Goal: Task Accomplishment & Management: Manage account settings

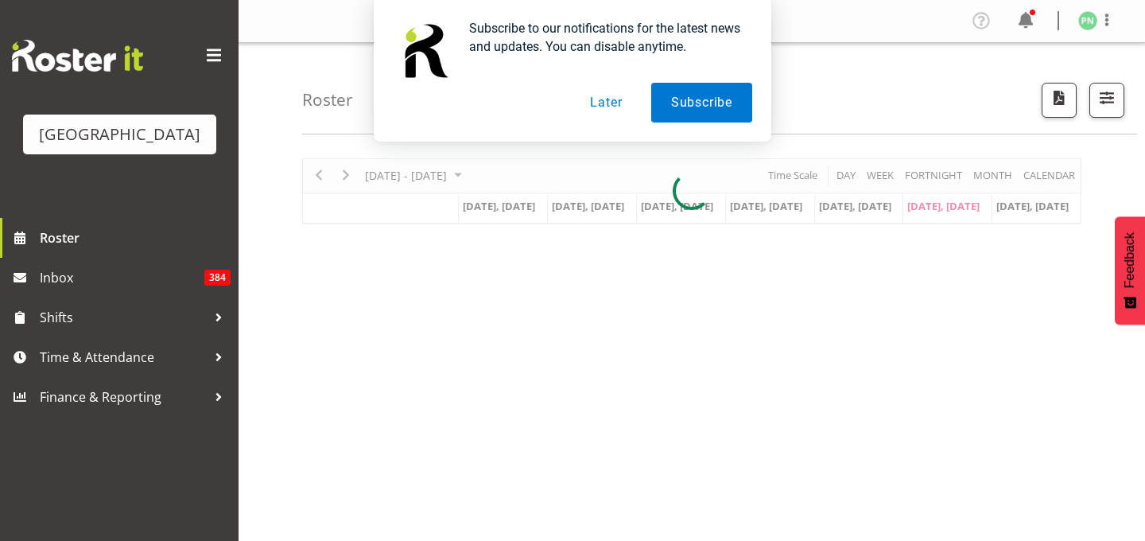
click at [601, 100] on button "Later" at bounding box center [606, 103] width 72 height 40
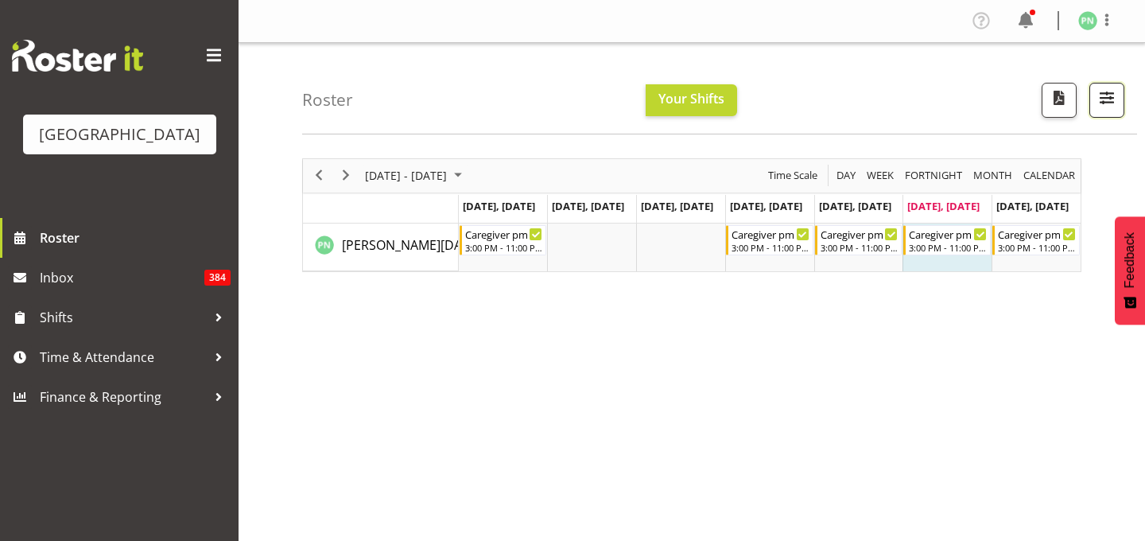
click at [1097, 108] on span "button" at bounding box center [1107, 97] width 21 height 21
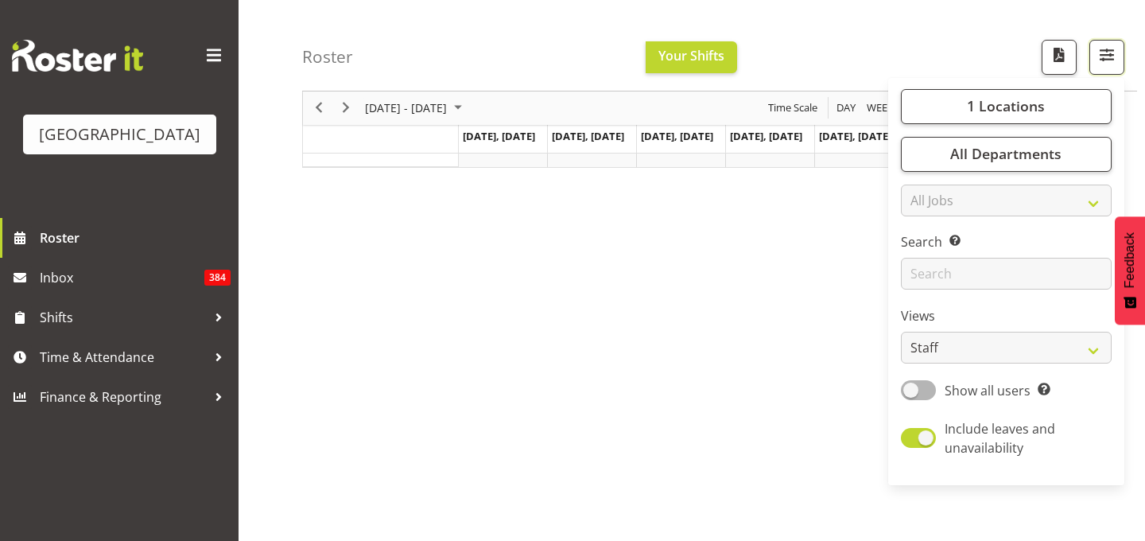
scroll to position [156, 0]
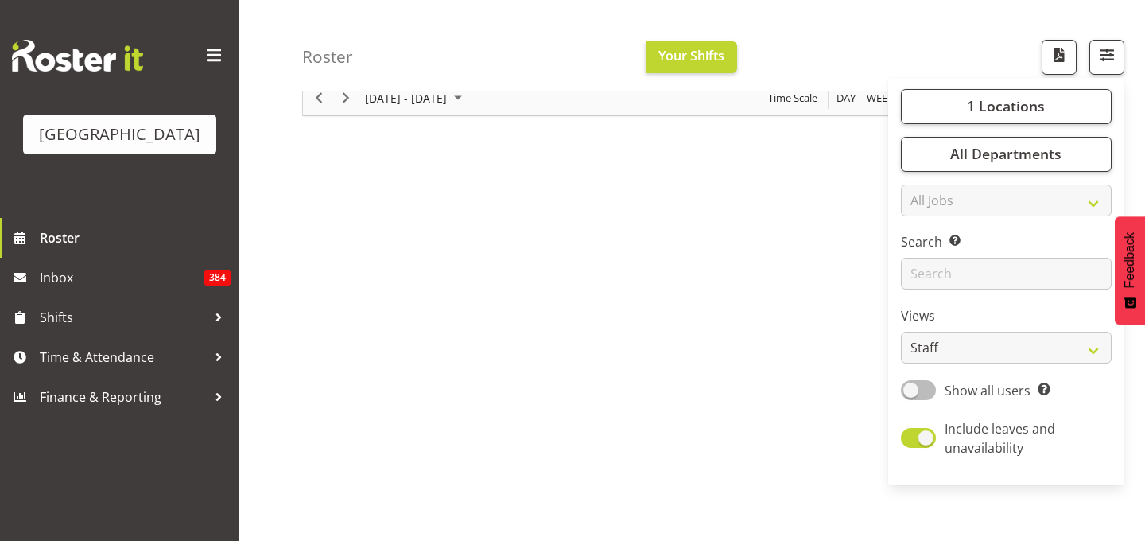
click at [901, 400] on span at bounding box center [918, 390] width 35 height 20
click at [901, 395] on input "Show all users Show only rostered employees" at bounding box center [906, 390] width 10 height 10
checkbox input "true"
click at [1009, 164] on span "All Departments" at bounding box center [1005, 154] width 111 height 19
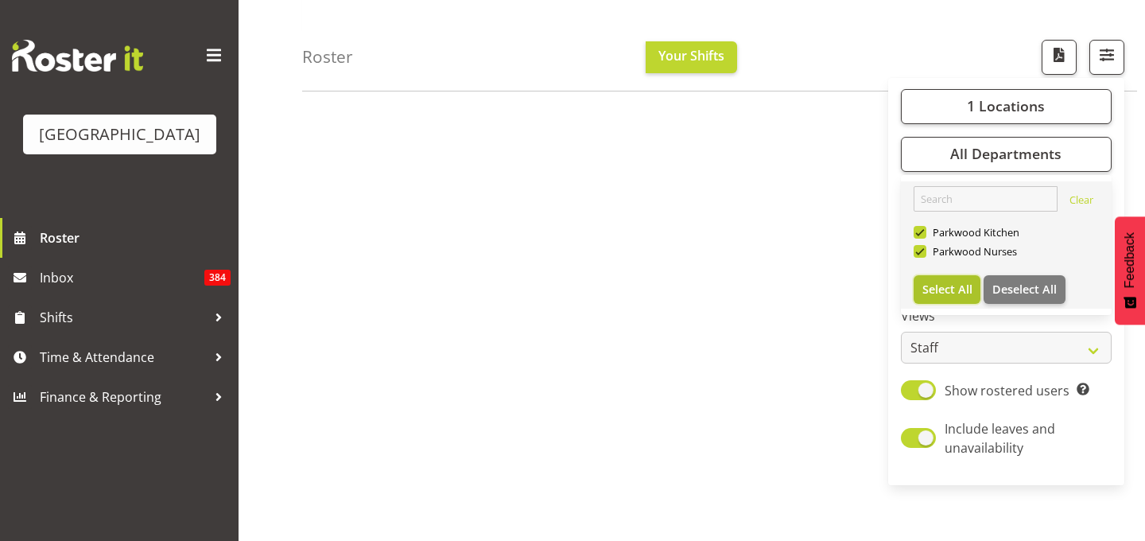
click at [922, 297] on span "Select All" at bounding box center [947, 288] width 50 height 15
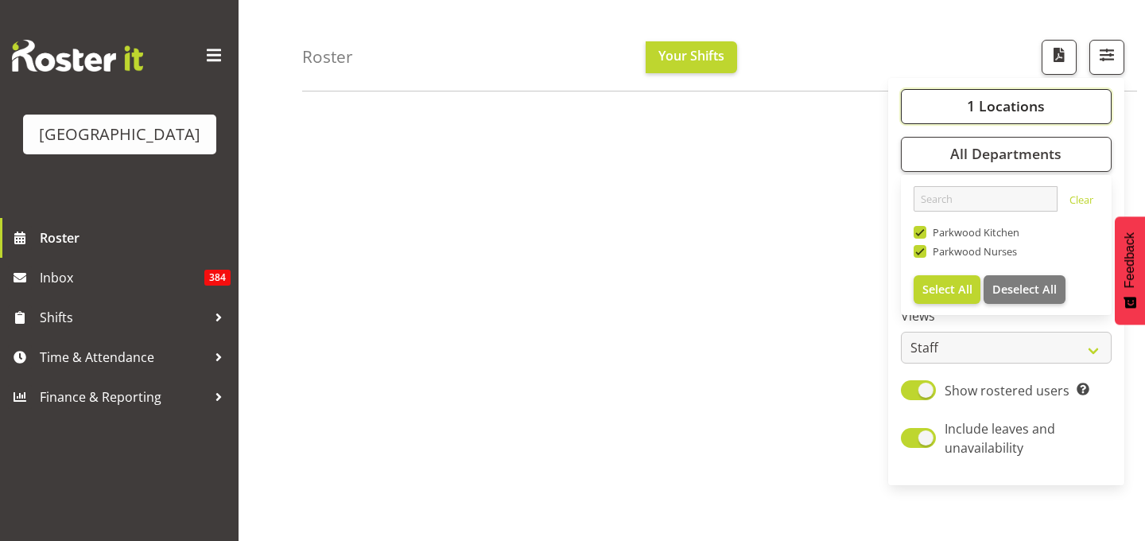
click at [1014, 116] on span "1 Locations" at bounding box center [1006, 106] width 78 height 19
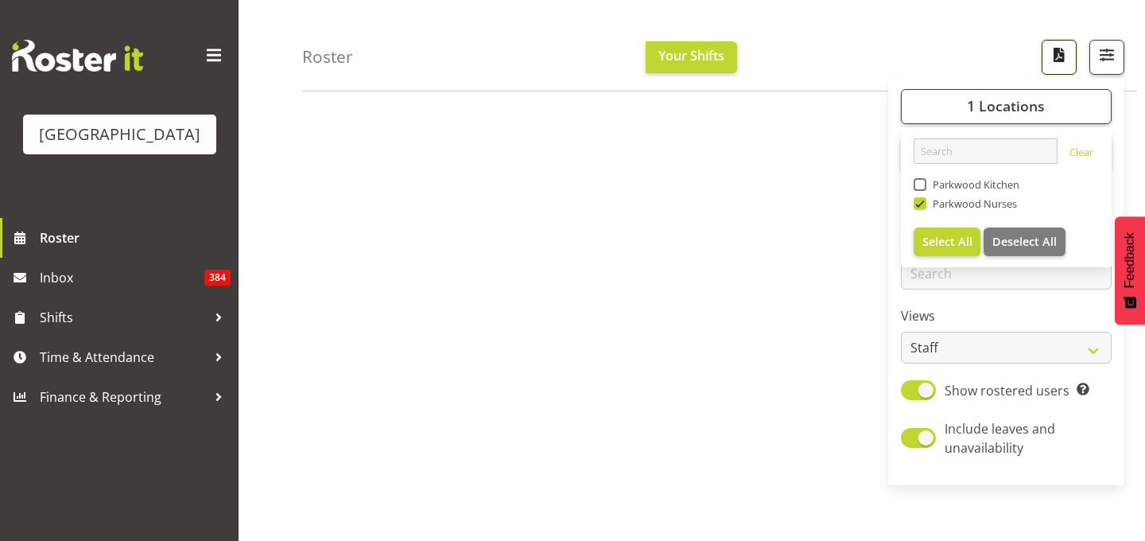
click at [1049, 64] on span "button" at bounding box center [1059, 55] width 21 height 21
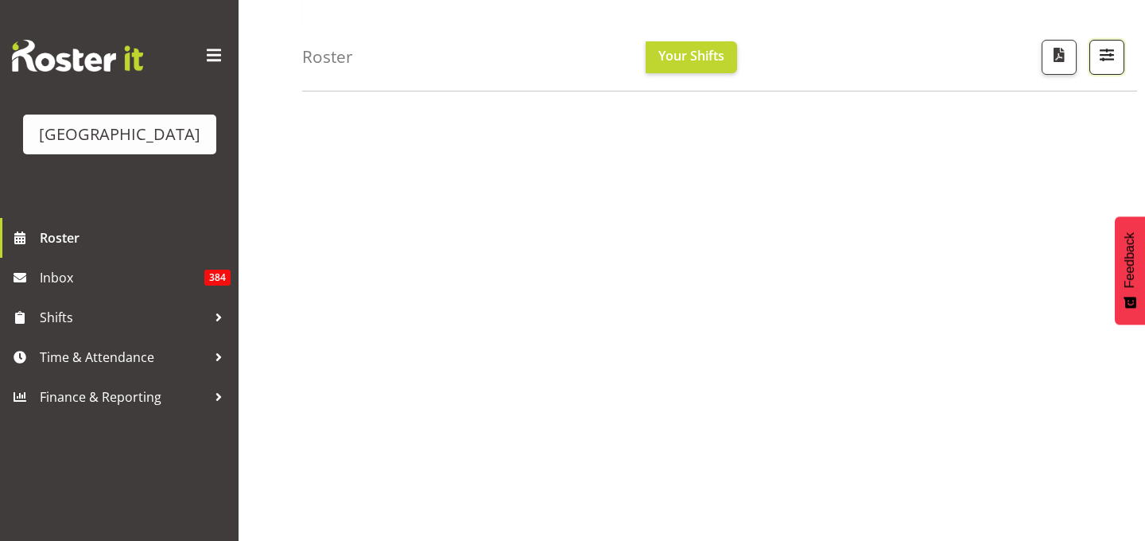
click at [1101, 65] on span "button" at bounding box center [1107, 55] width 21 height 21
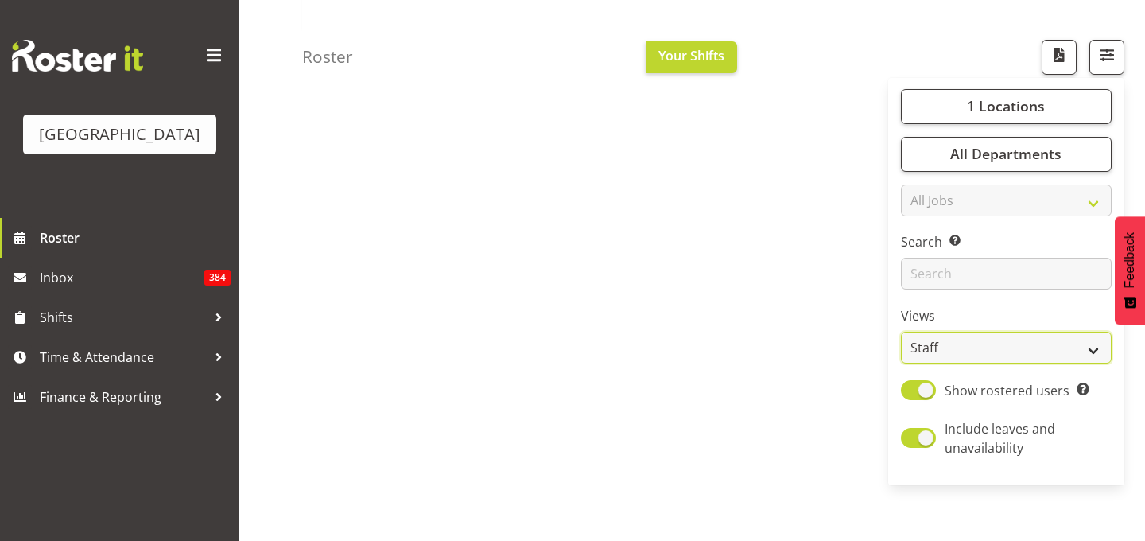
click at [1081, 364] on select "Staff Role Shift - Horizontal Shift - Vertical Staff - Location" at bounding box center [1006, 348] width 211 height 32
select select "shiftH"
click at [901, 364] on select "Staff Role Shift - Horizontal Shift - Vertical Staff - Location" at bounding box center [1006, 348] width 211 height 32
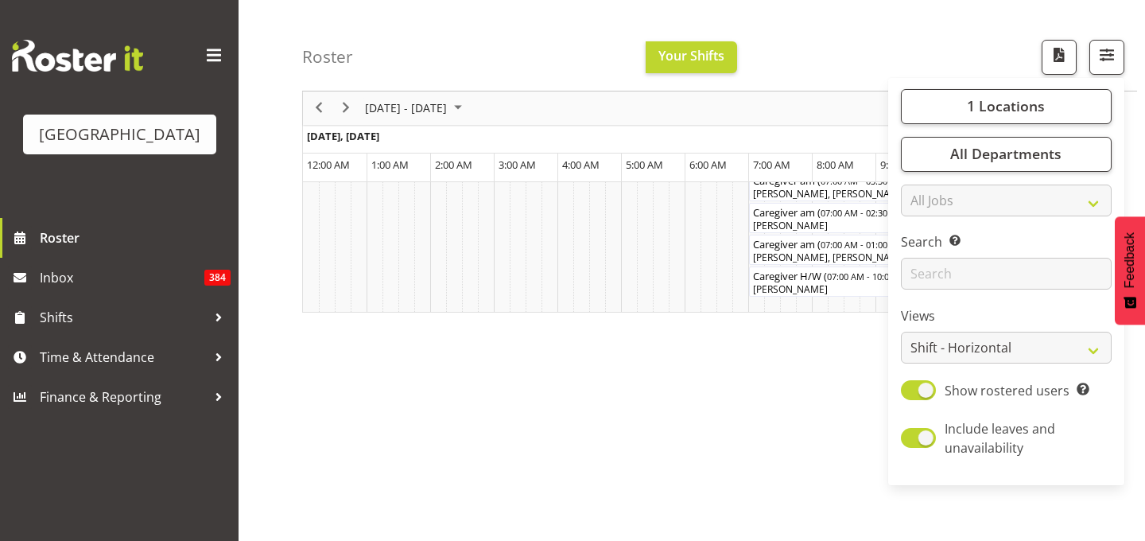
click at [951, 69] on div "Roster Your Shifts 1 Locations [GEOGRAPHIC_DATA] Kitchen [GEOGRAPHIC_DATA] Sele…" at bounding box center [719, 45] width 835 height 91
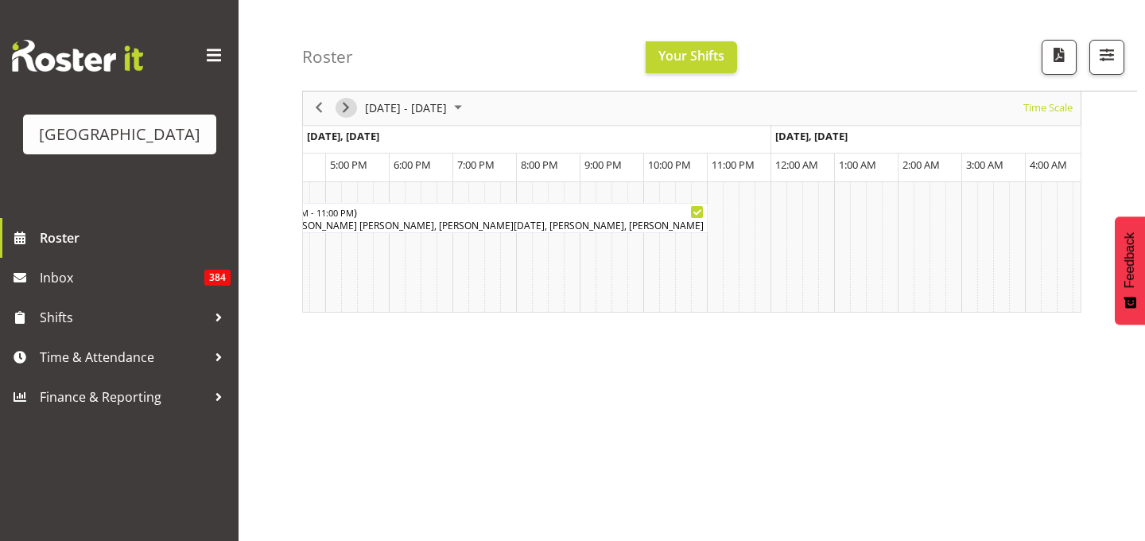
click at [346, 111] on span "Next" at bounding box center [345, 109] width 19 height 20
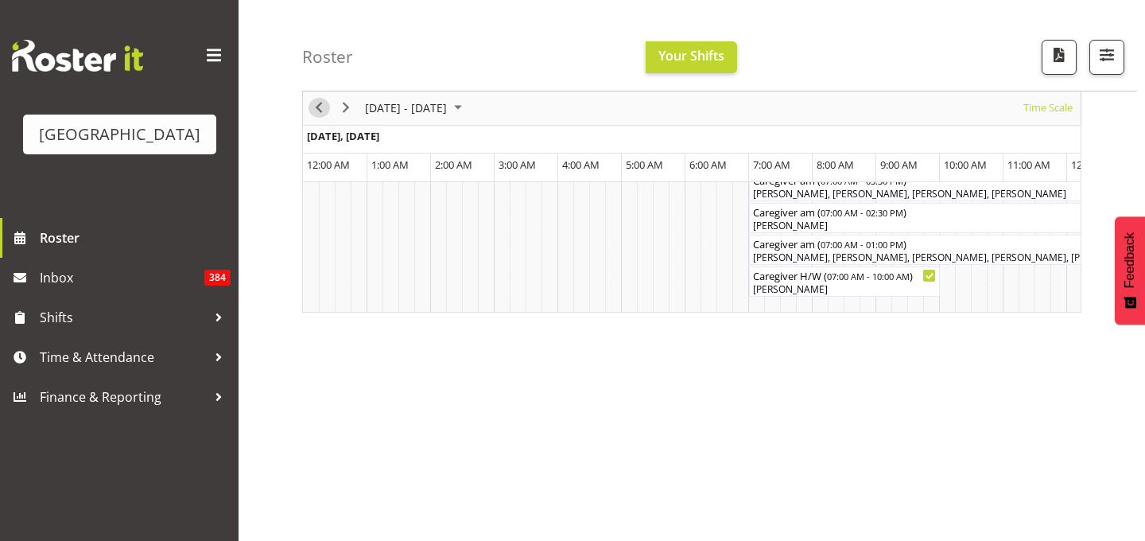
click at [320, 115] on span "Previous" at bounding box center [318, 109] width 19 height 20
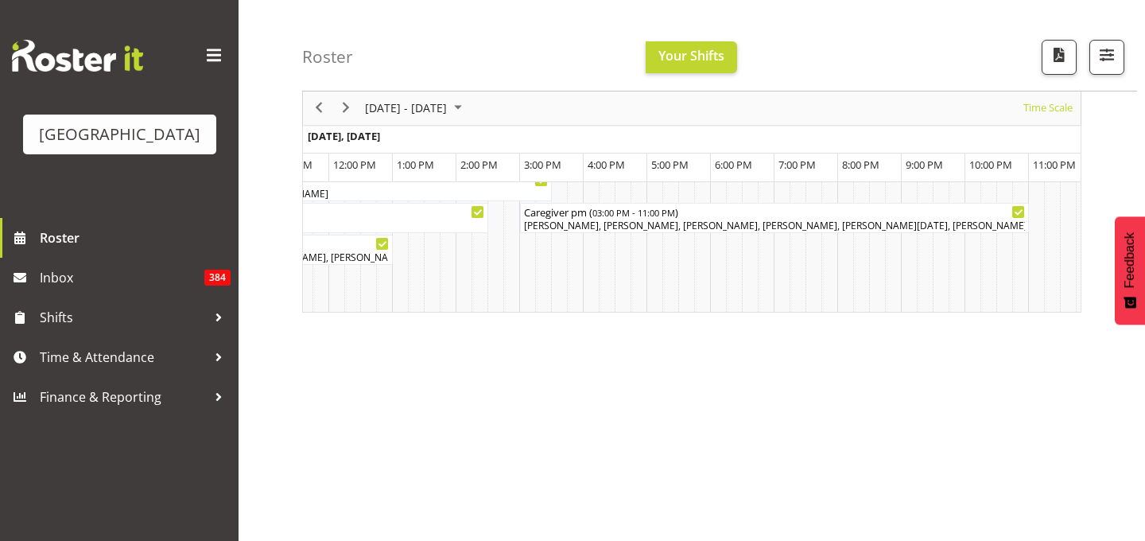
click at [612, 165] on span "4:00 PM" at bounding box center [606, 164] width 37 height 14
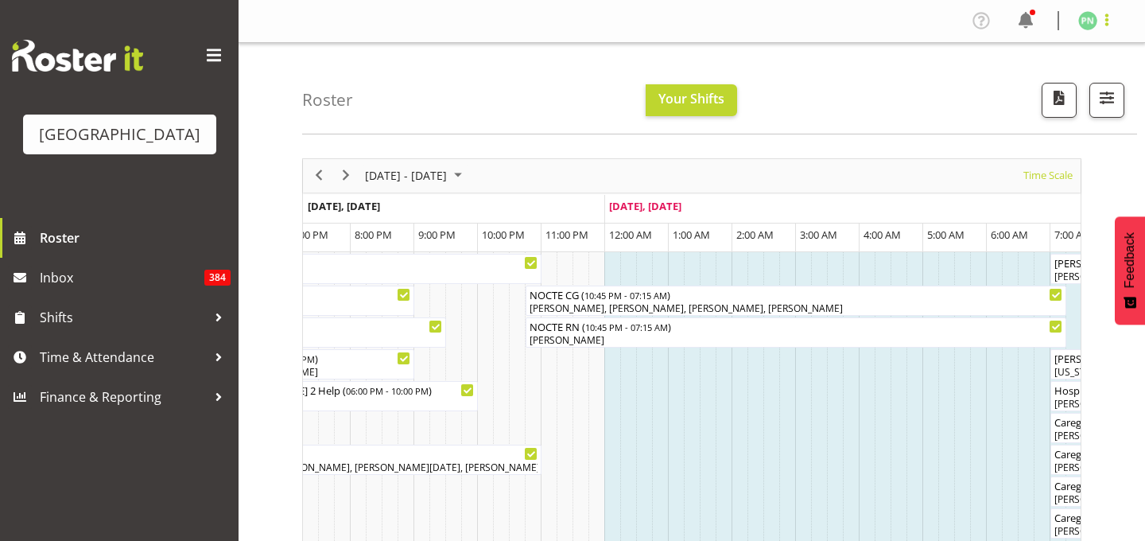
click at [1102, 23] on span at bounding box center [1106, 19] width 19 height 19
click at [976, 98] on link "Log Out" at bounding box center [1040, 83] width 153 height 29
